Goal: Task Accomplishment & Management: Manage account settings

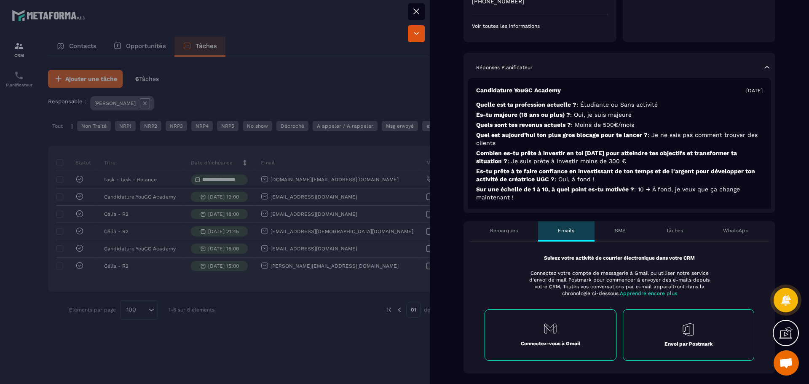
scroll to position [253, 0]
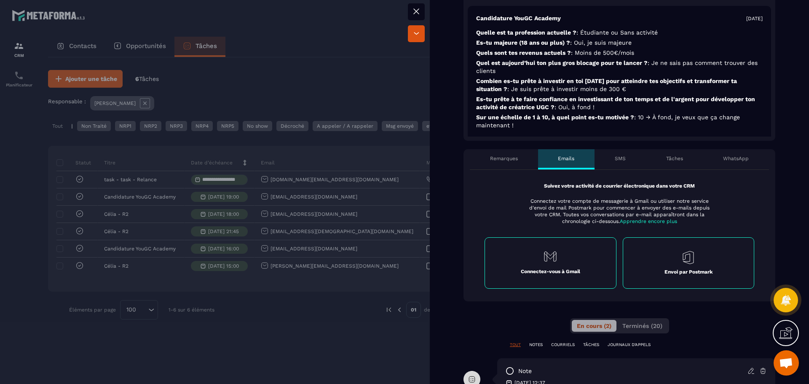
click at [673, 155] on p "Tâches" at bounding box center [674, 158] width 17 height 7
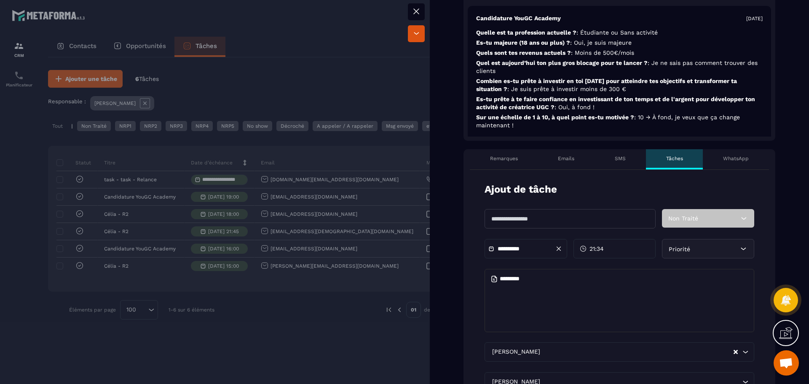
click at [539, 211] on input "text" at bounding box center [570, 218] width 171 height 19
type input "*******"
click at [527, 246] on input "**********" at bounding box center [527, 249] width 59 height 6
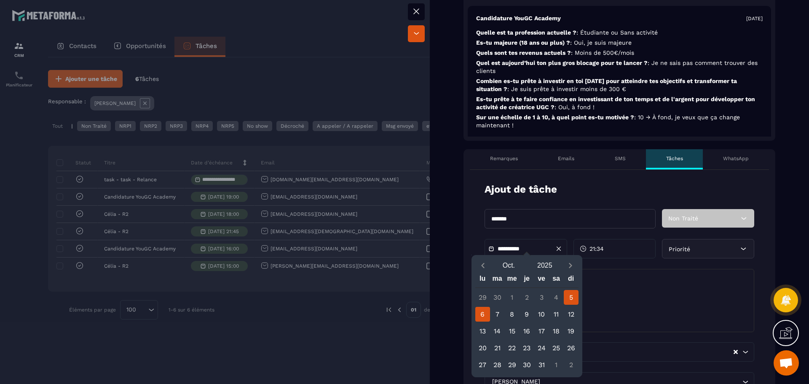
click at [484, 311] on div "6" at bounding box center [482, 314] width 15 height 15
type input "**********"
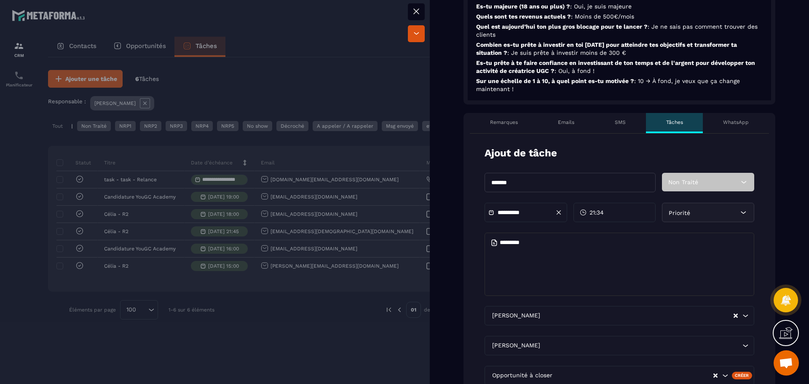
scroll to position [506, 0]
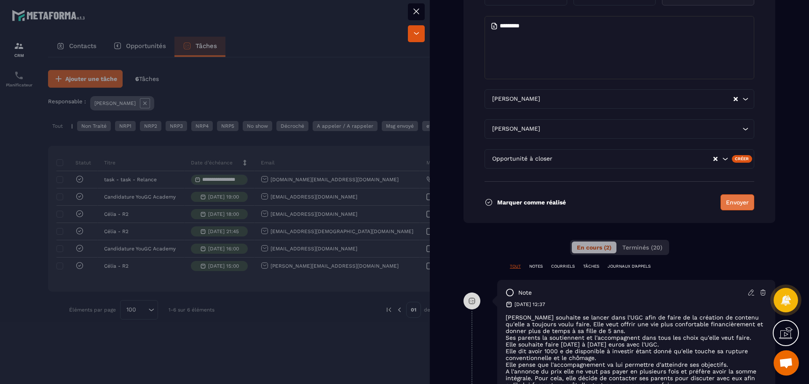
click at [731, 196] on button "Envoyer" at bounding box center [738, 202] width 34 height 16
type input "**********"
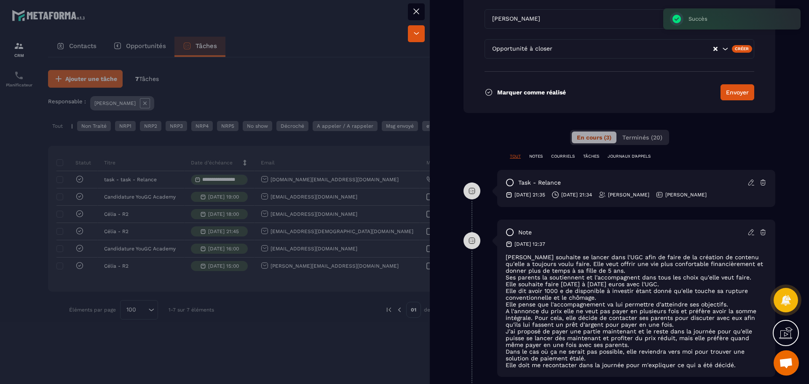
scroll to position [632, 0]
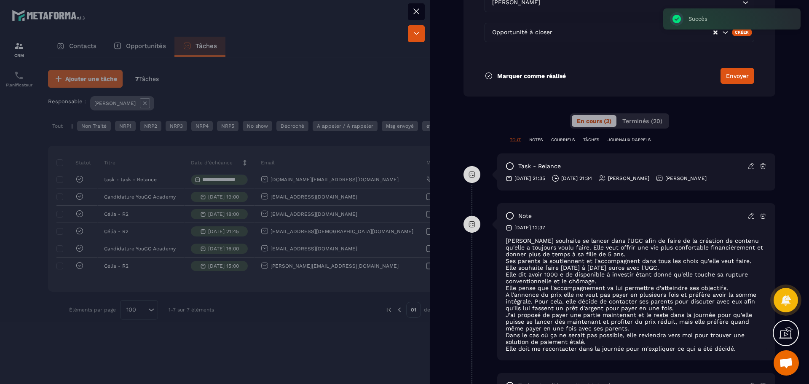
click at [510, 212] on icon at bounding box center [510, 216] width 8 height 8
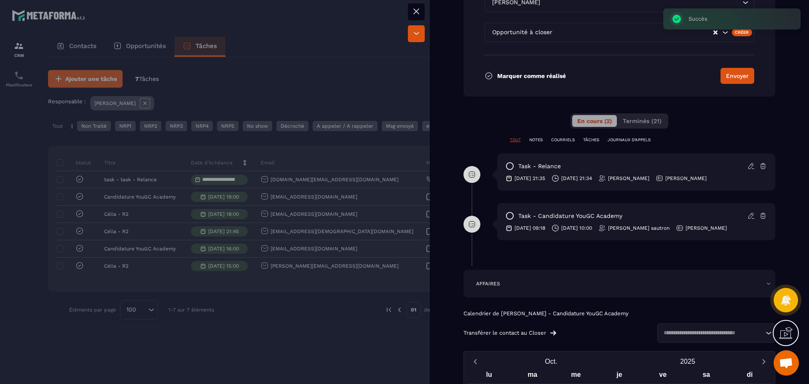
scroll to position [674, 0]
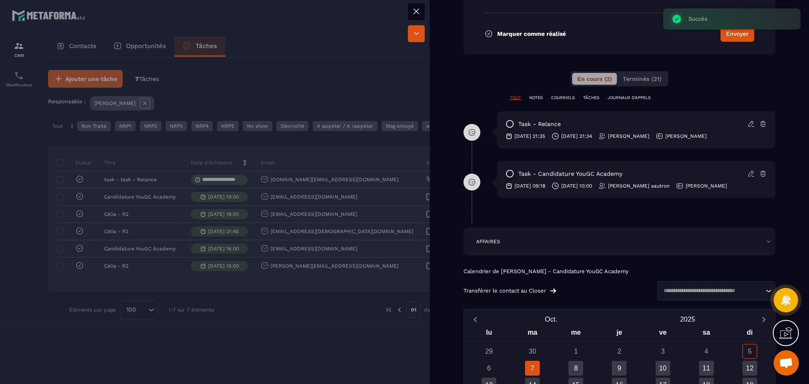
click at [510, 169] on icon at bounding box center [510, 173] width 8 height 8
click at [374, 38] on div at bounding box center [404, 192] width 809 height 384
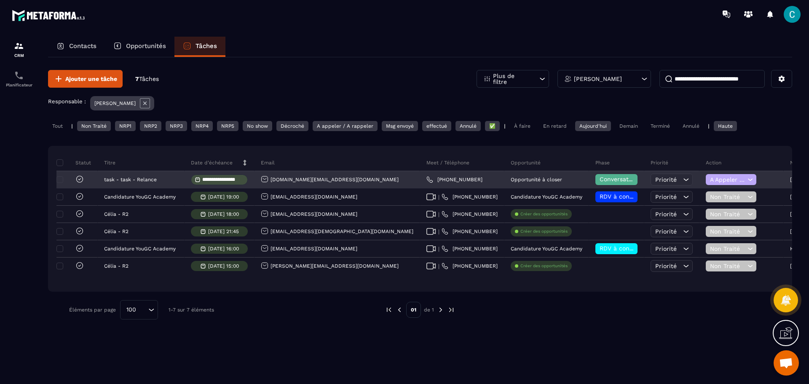
click at [746, 181] on icon at bounding box center [750, 179] width 8 height 8
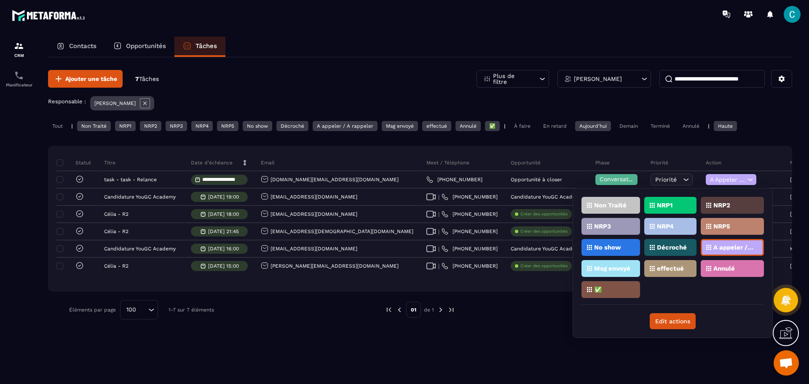
click at [676, 137] on div "**********" at bounding box center [420, 194] width 744 height 275
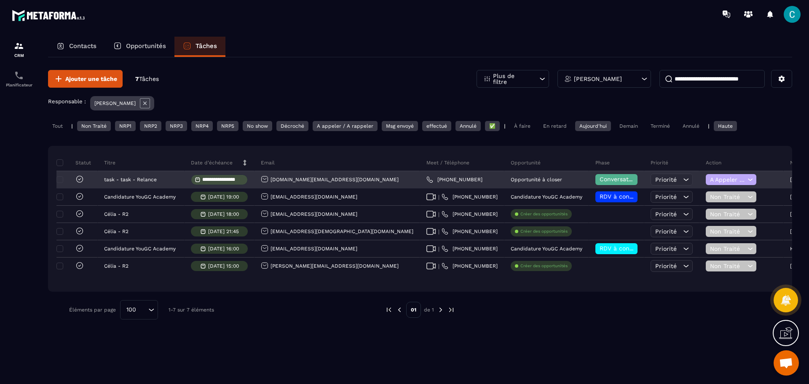
click at [77, 178] on icon at bounding box center [80, 179] width 6 height 6
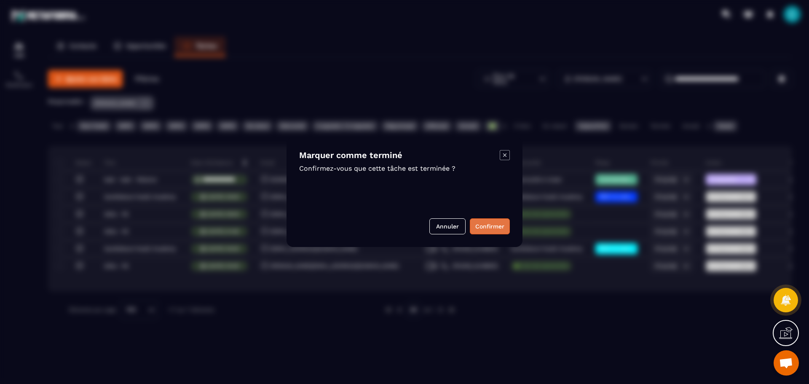
click at [493, 229] on button "Confirmer" at bounding box center [490, 226] width 40 height 16
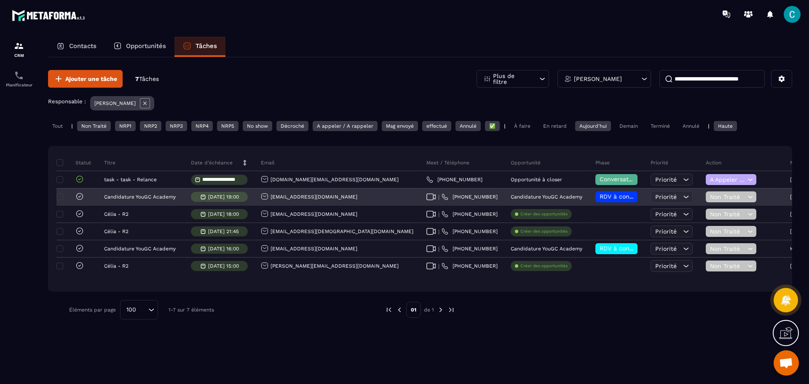
click at [600, 196] on span "RDV à confimer ❓" at bounding box center [627, 196] width 54 height 7
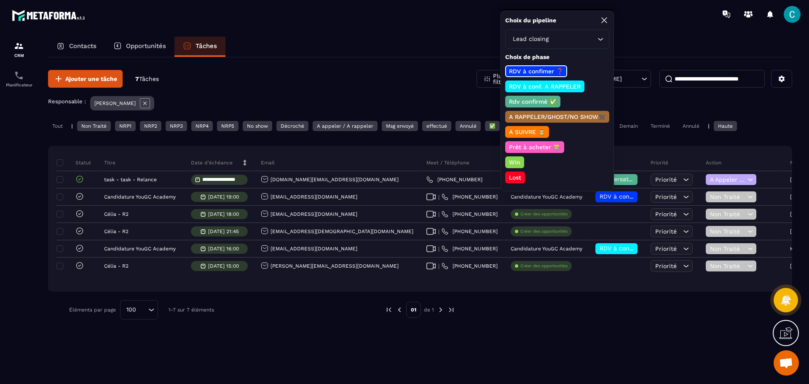
click at [516, 177] on p "Lost" at bounding box center [515, 177] width 15 height 8
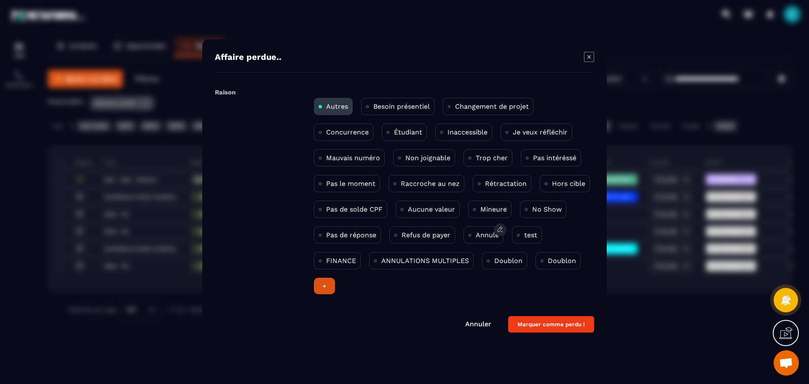
click at [483, 233] on p "Annulé" at bounding box center [487, 235] width 23 height 8
click at [532, 324] on button "Marquer comme perdu !" at bounding box center [551, 324] width 86 height 16
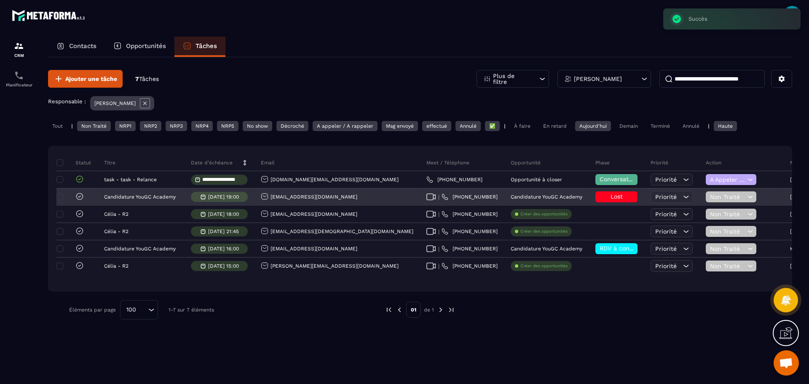
click at [82, 196] on icon at bounding box center [79, 196] width 8 height 8
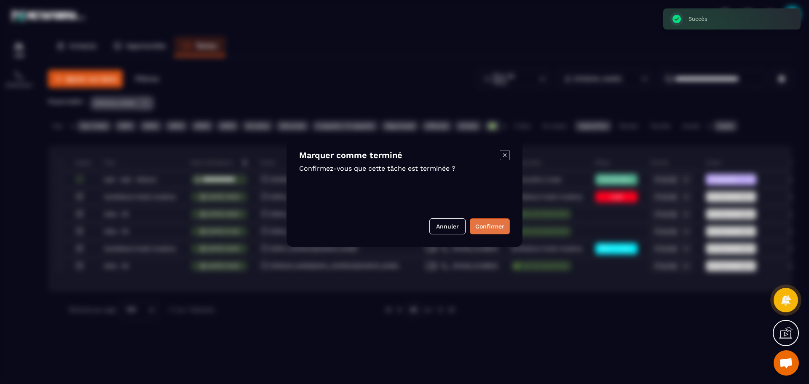
click at [494, 225] on button "Confirmer" at bounding box center [490, 226] width 40 height 16
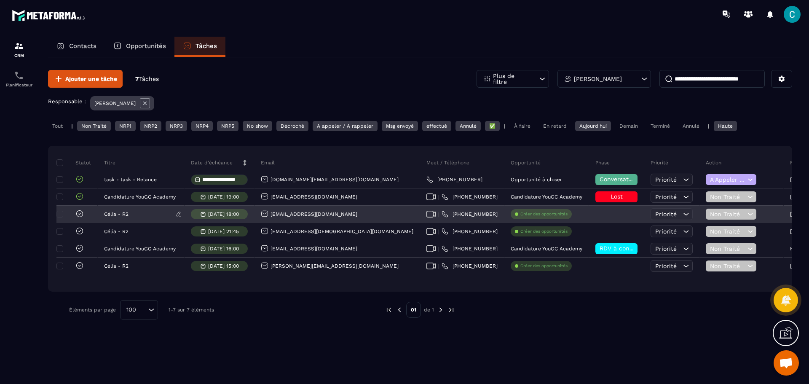
click at [137, 215] on div "Célia - R2" at bounding box center [141, 214] width 74 height 6
click at [589, 211] on div at bounding box center [616, 214] width 55 height 17
drag, startPoint x: 545, startPoint y: 211, endPoint x: 520, endPoint y: 212, distance: 25.3
click at [589, 211] on div at bounding box center [616, 214] width 55 height 17
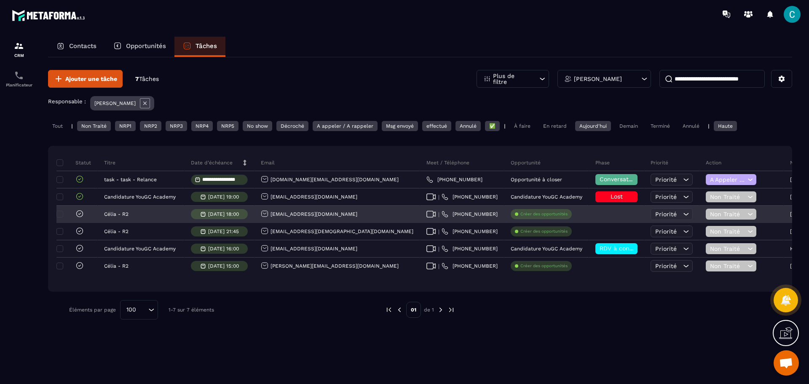
click at [287, 216] on div "[EMAIL_ADDRESS][DOMAIN_NAME]" at bounding box center [309, 214] width 97 height 9
